Goal: Check status

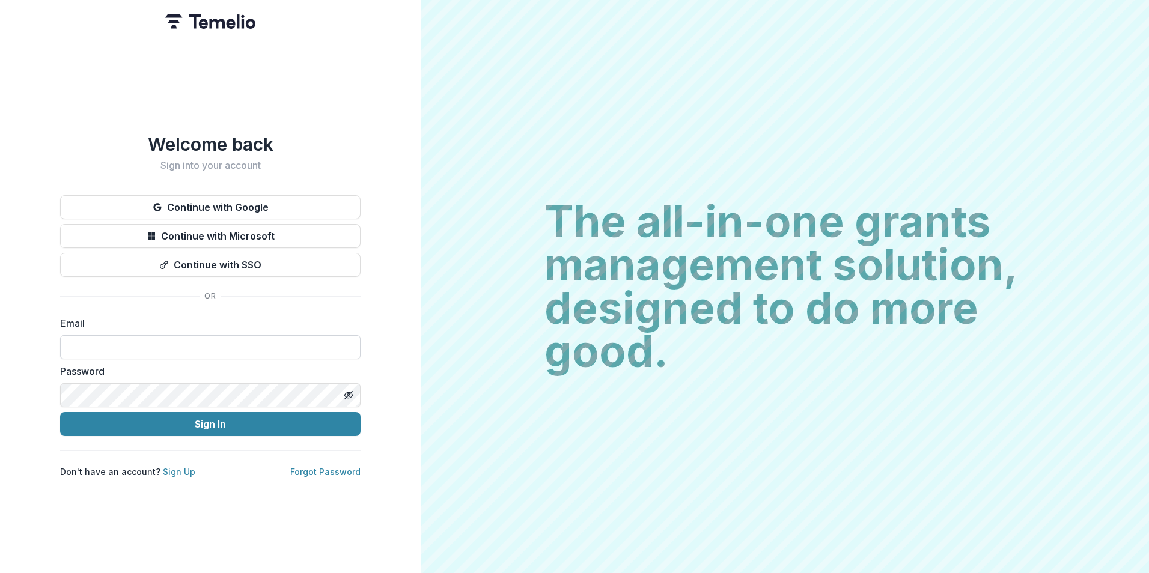
click at [162, 345] on input at bounding box center [210, 347] width 301 height 24
type input "**********"
